Goal: Check status: Check status

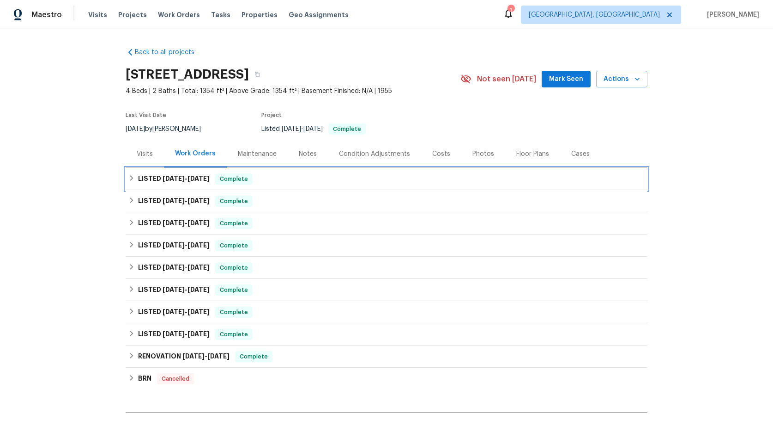
click at [193, 176] on span "[DATE]" at bounding box center [199, 178] width 22 height 6
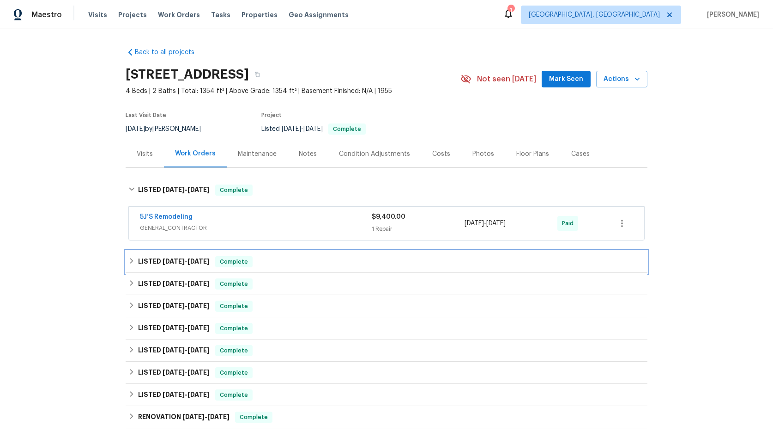
click at [191, 259] on span "3/11/25" at bounding box center [199, 261] width 22 height 6
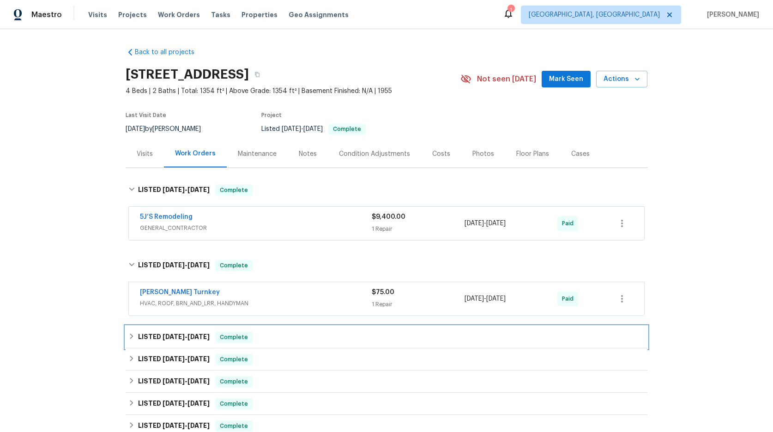
click at [191, 335] on span "2/28/25 - 3/3/25" at bounding box center [186, 336] width 47 height 6
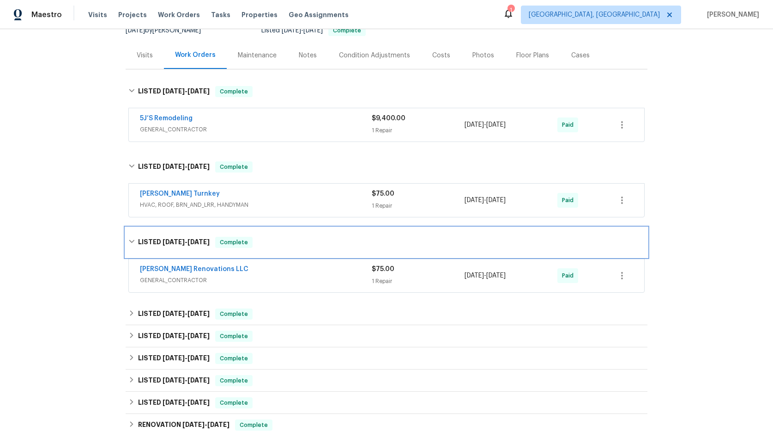
scroll to position [114, 0]
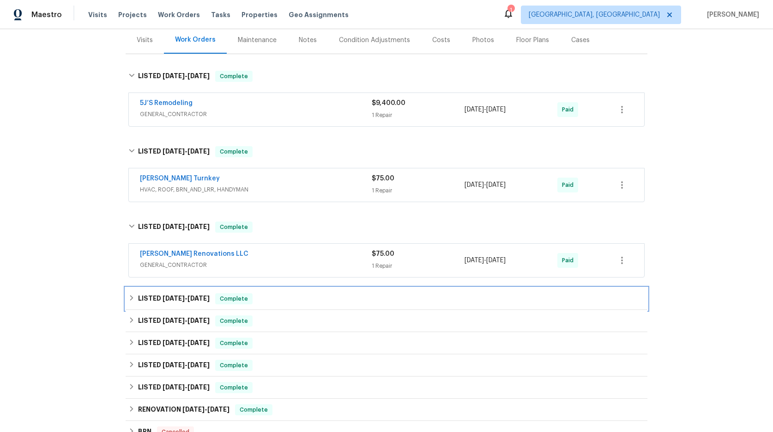
click at [194, 300] on span "1/6/25" at bounding box center [199, 298] width 22 height 6
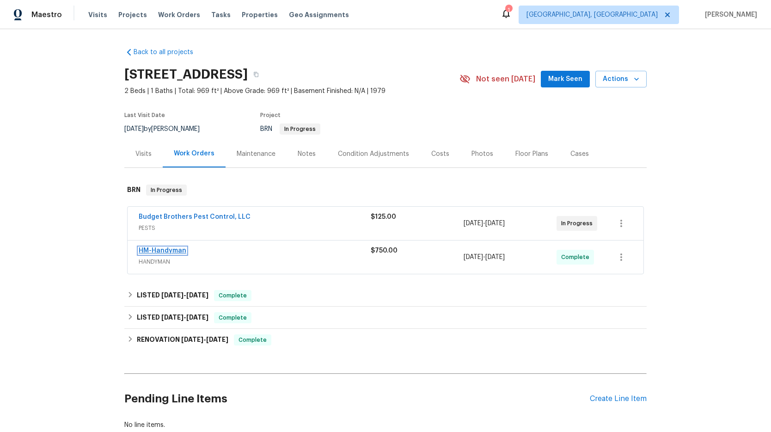
click at [180, 254] on link "HM-Handyman" at bounding box center [163, 250] width 48 height 6
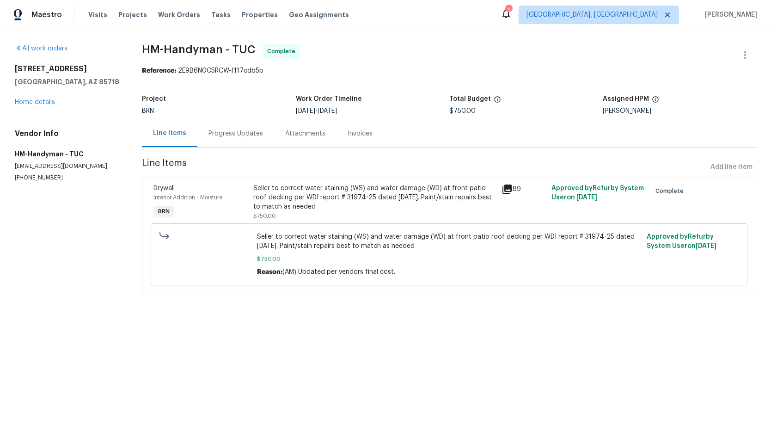
click at [352, 137] on div "Invoices" at bounding box center [359, 133] width 25 height 9
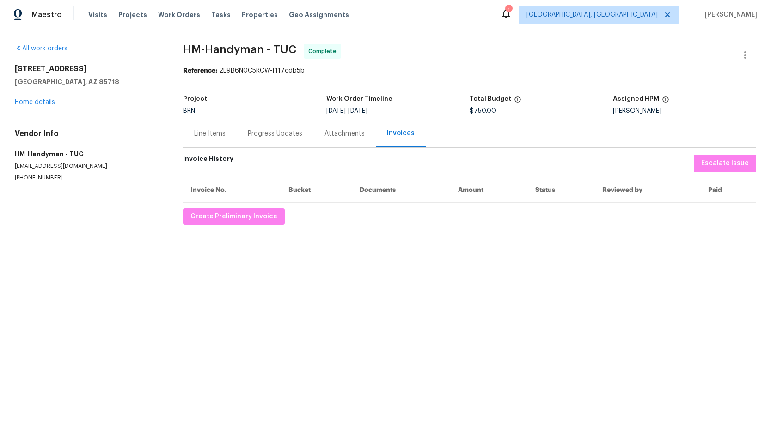
click at [343, 137] on div "Attachments" at bounding box center [344, 133] width 40 height 9
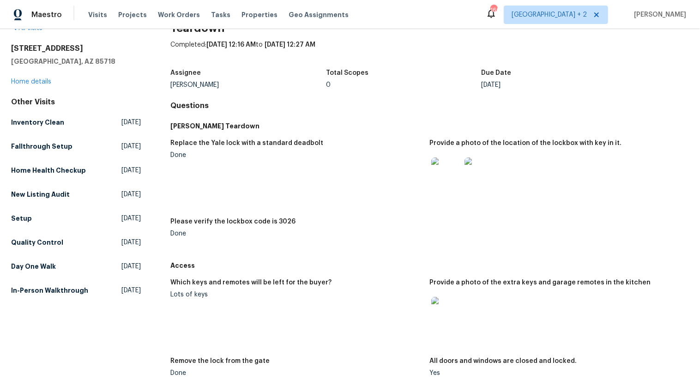
scroll to position [32, 0]
